Goal: Download file/media

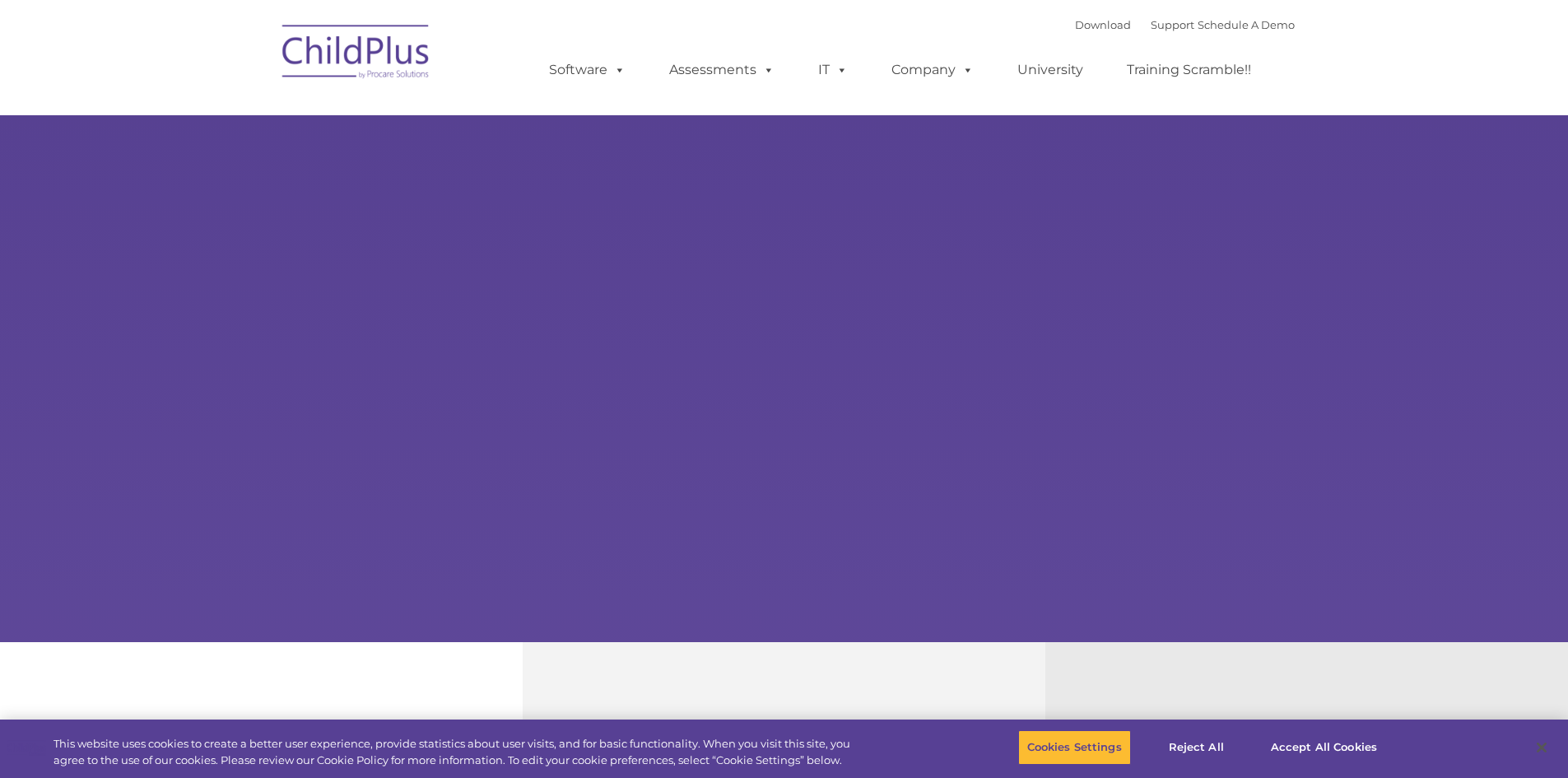
select select "MEDIUM"
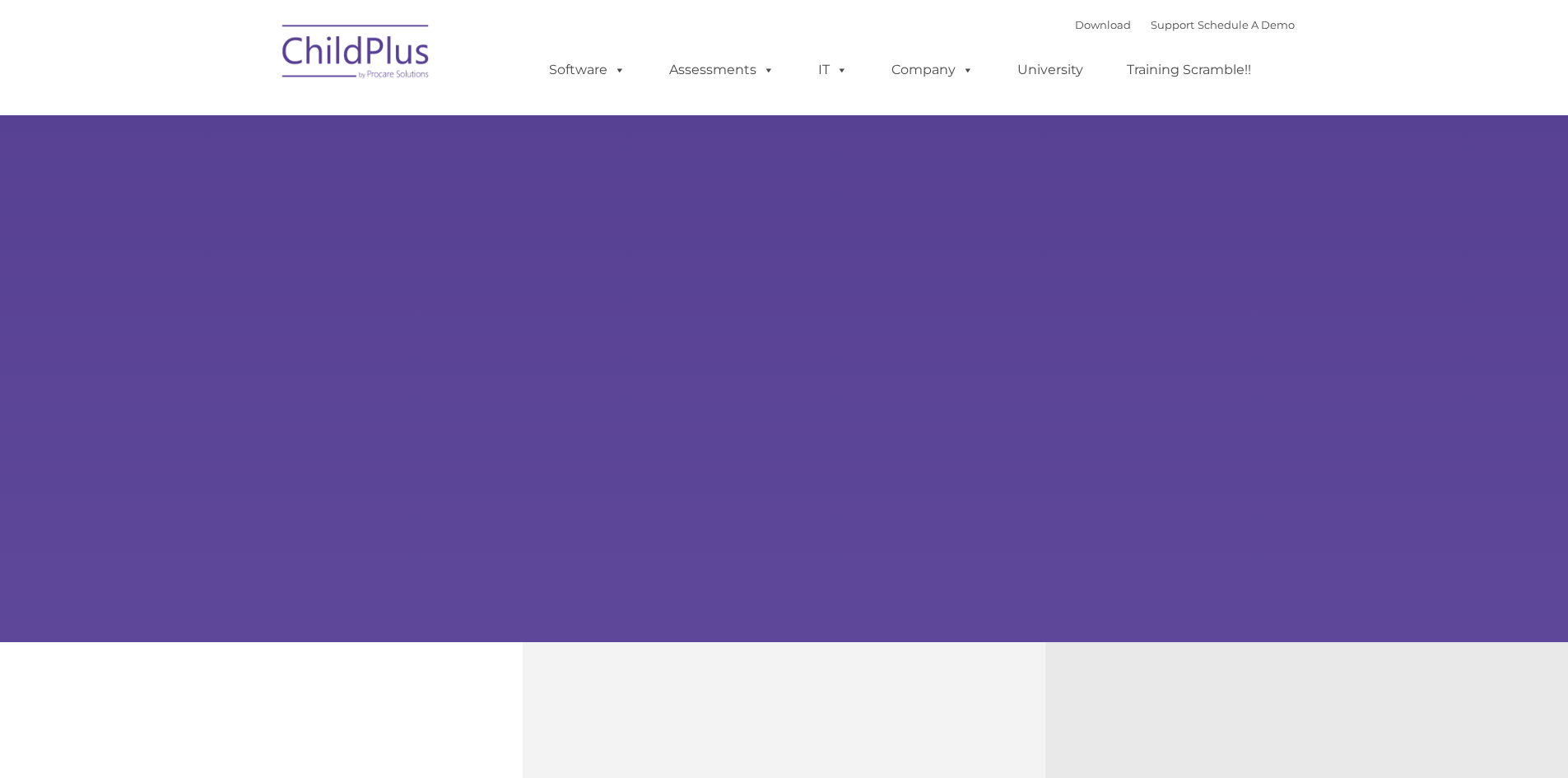
type input ""
select select "MEDIUM"
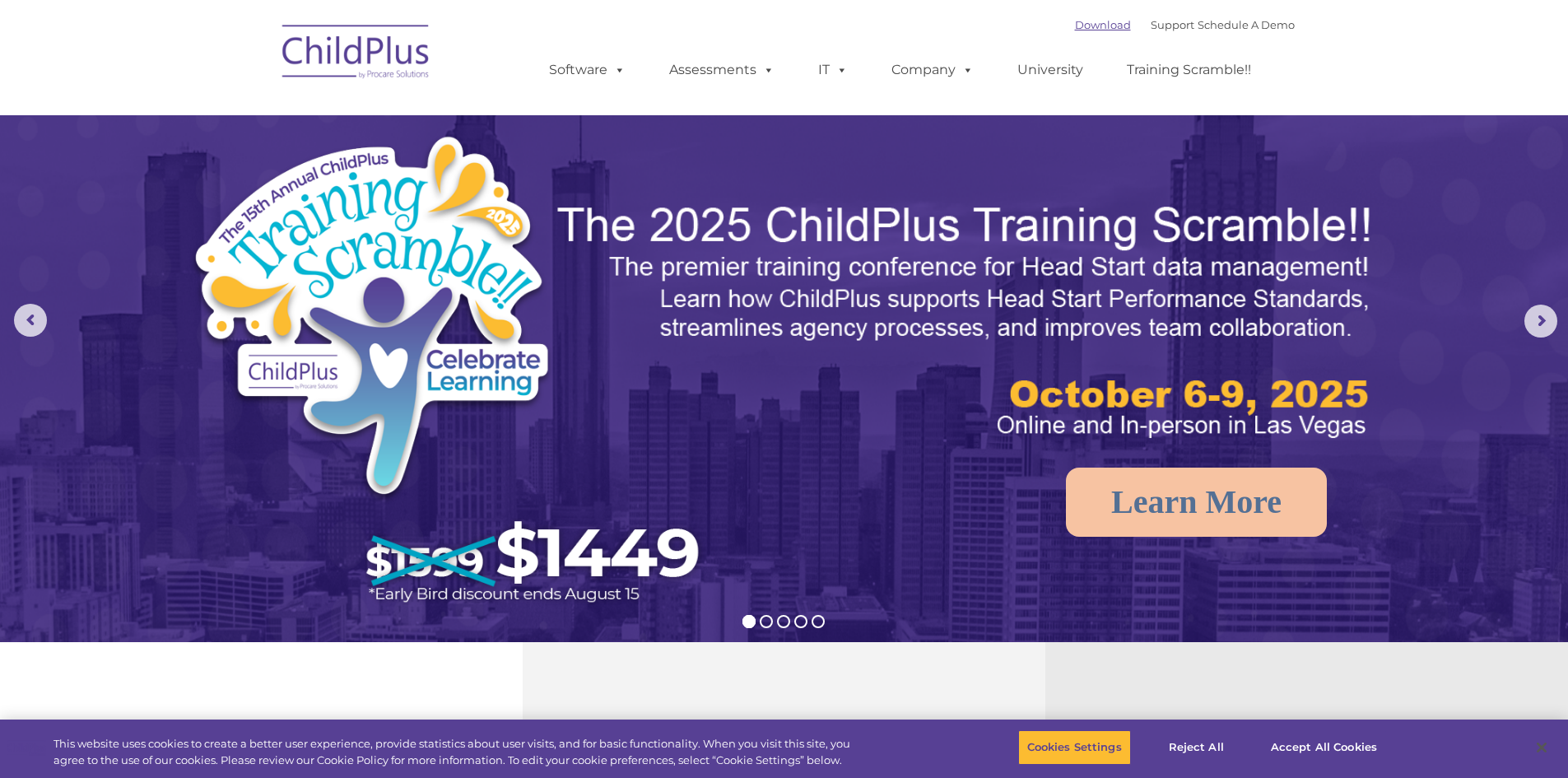
click at [1087, 25] on link "Download" at bounding box center [1103, 24] width 56 height 13
